Goal: Transaction & Acquisition: Purchase product/service

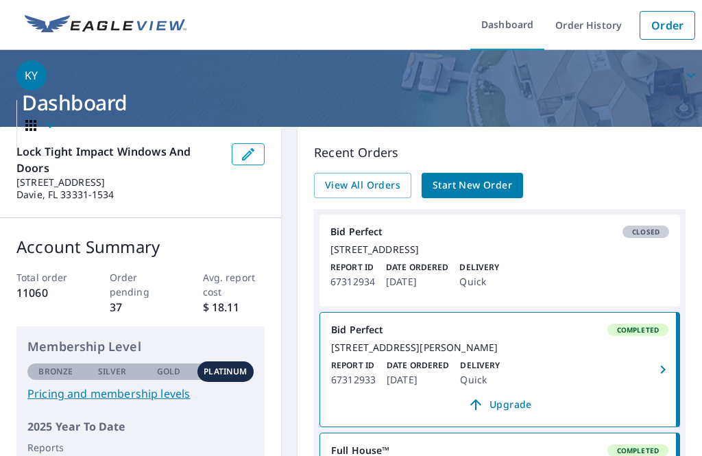
click at [666, 22] on link "Order" at bounding box center [668, 25] width 56 height 29
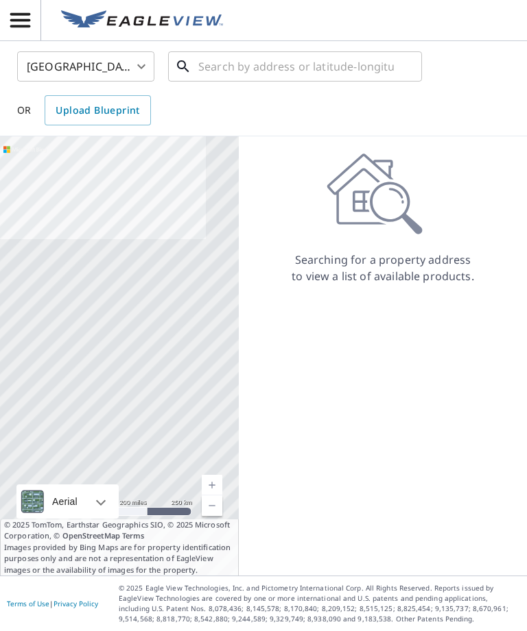
click at [316, 76] on input "text" at bounding box center [295, 66] width 195 height 38
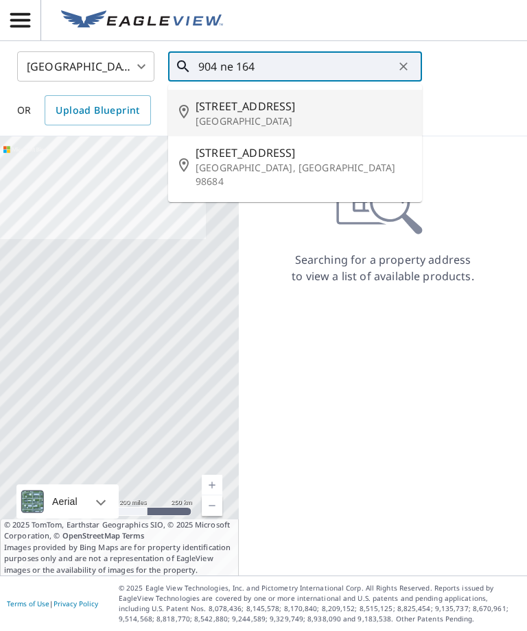
click at [328, 116] on p "[GEOGRAPHIC_DATA]" at bounding box center [302, 121] width 215 height 14
type input "[STREET_ADDRESS]"
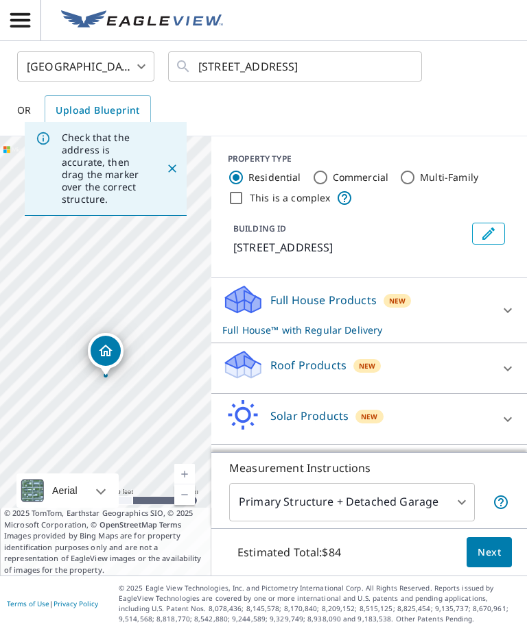
click at [457, 383] on div "Roof Products New" at bounding box center [356, 368] width 269 height 39
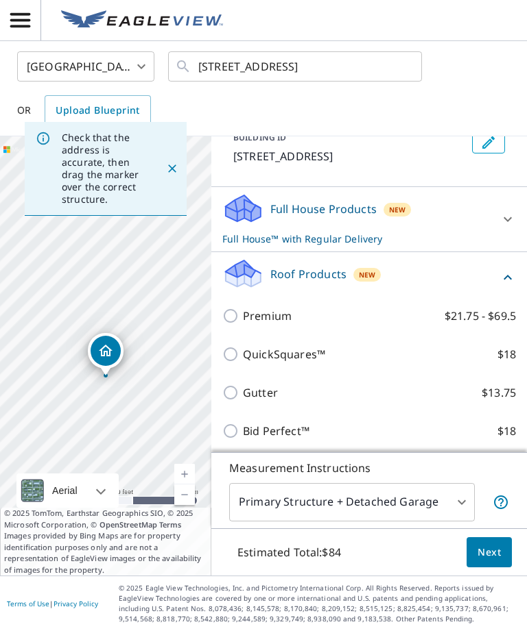
scroll to position [95, 0]
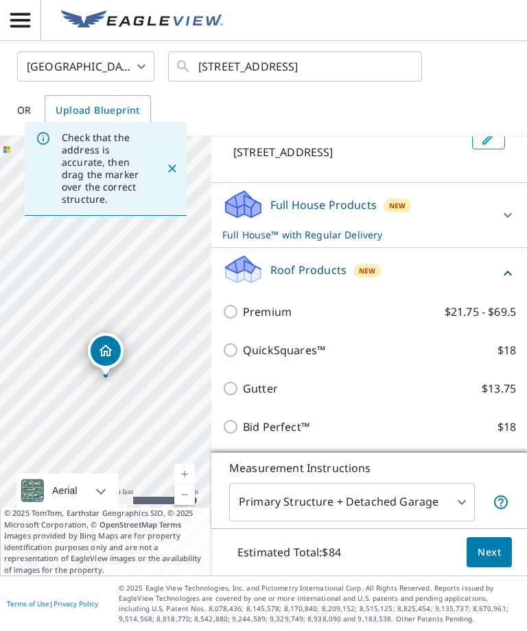
click at [229, 435] on input "Bid Perfect™ $18" at bounding box center [232, 427] width 21 height 16
checkbox input "true"
checkbox input "false"
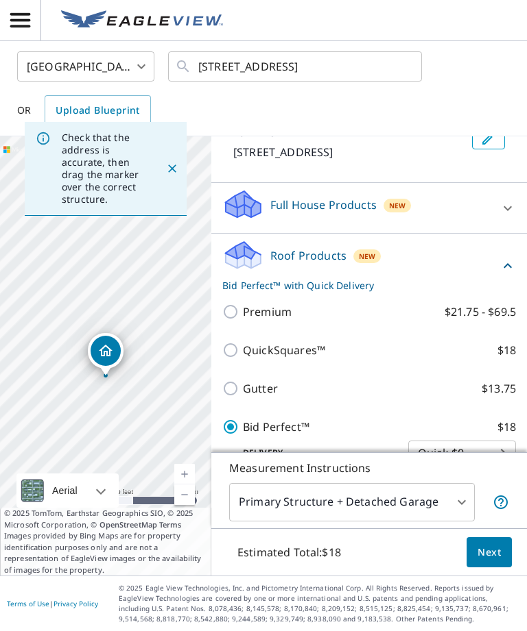
click at [501, 455] on button "Next" at bounding box center [488, 553] width 45 height 31
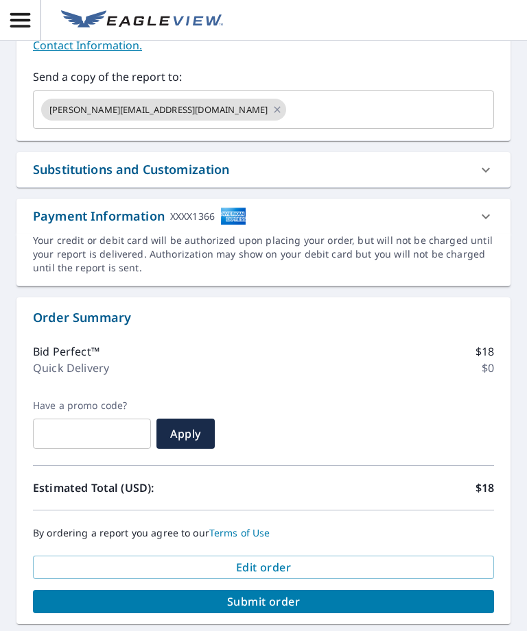
scroll to position [426, 0]
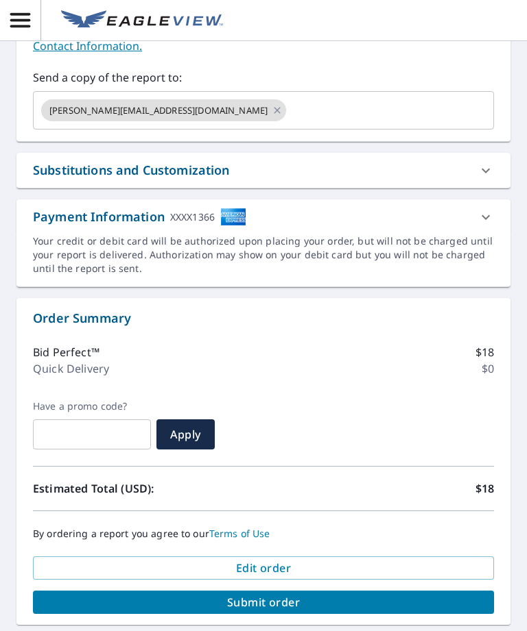
click at [326, 455] on span "Submit order" at bounding box center [263, 602] width 439 height 15
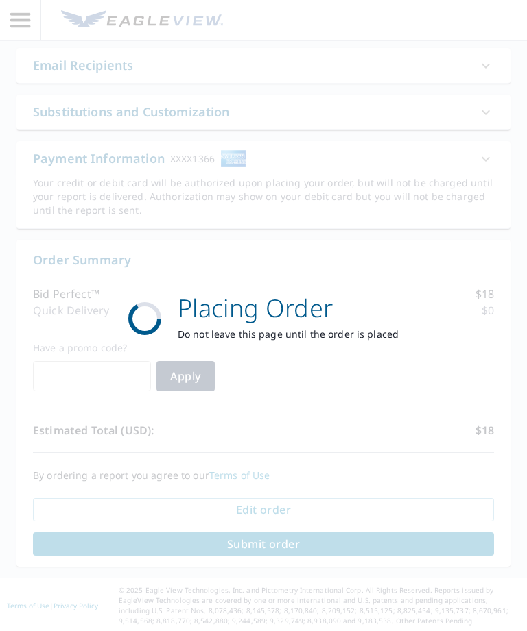
scroll to position [325, 0]
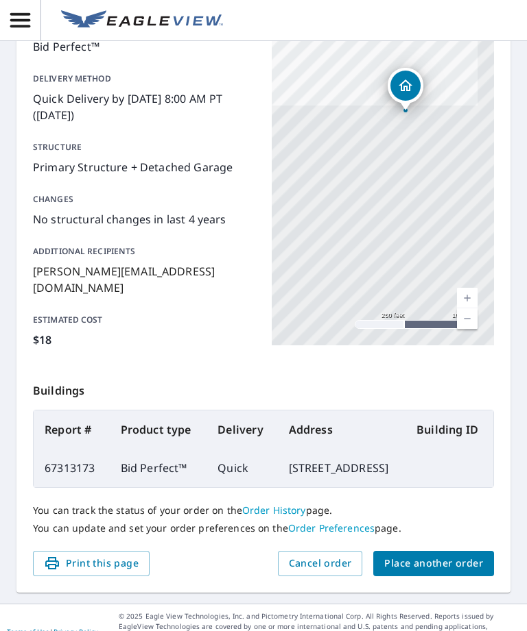
scroll to position [154, 0]
